Goal: Information Seeking & Learning: Find specific page/section

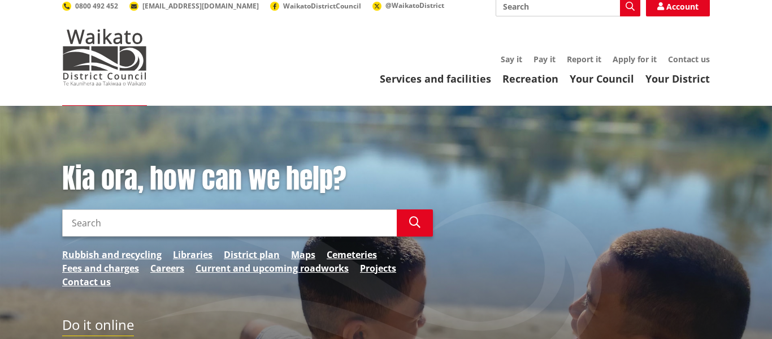
scroll to position [9, 0]
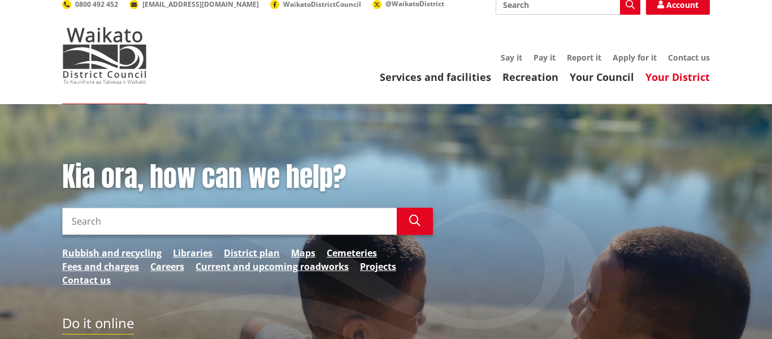
click at [681, 80] on link "Your District" at bounding box center [678, 77] width 64 height 14
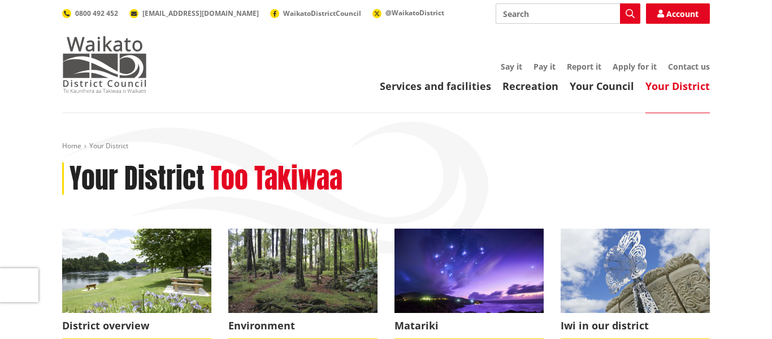
click at [118, 63] on img at bounding box center [104, 64] width 85 height 57
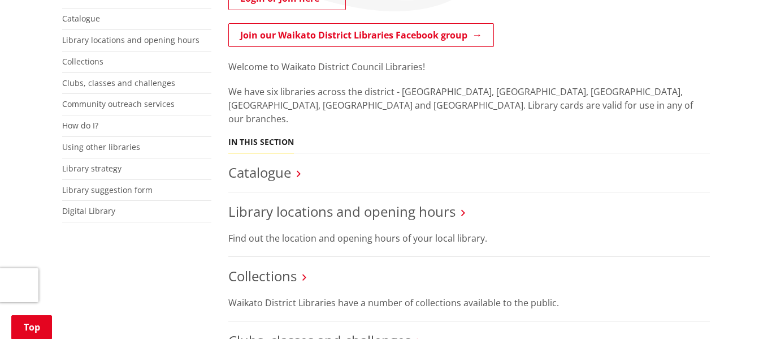
scroll to position [310, 0]
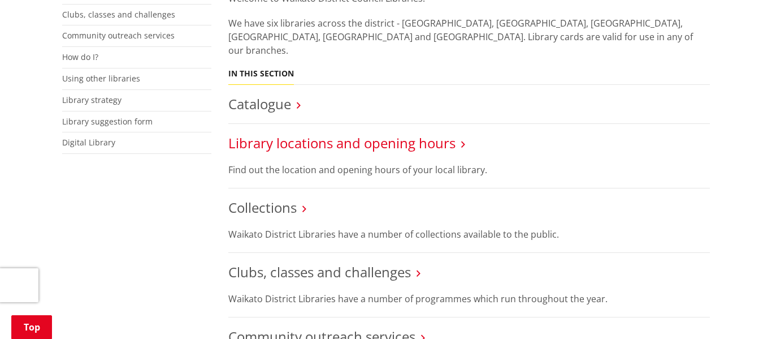
click at [311, 133] on link "Library locations and opening hours" at bounding box center [341, 142] width 227 height 19
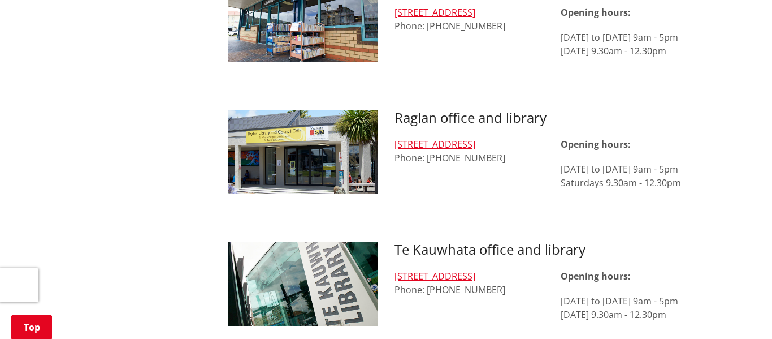
scroll to position [1074, 0]
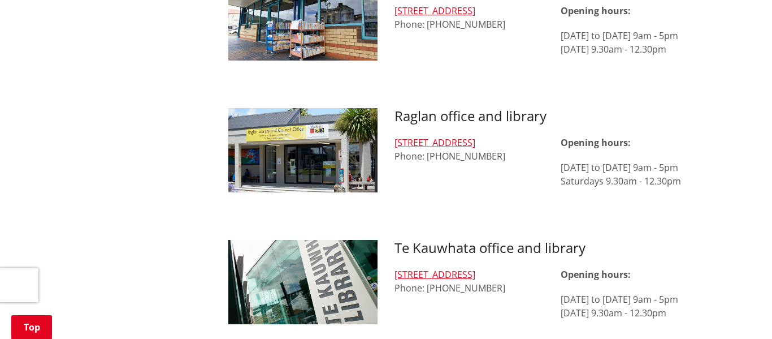
click at [332, 122] on img at bounding box center [302, 150] width 149 height 84
